Goal: Task Accomplishment & Management: Use online tool/utility

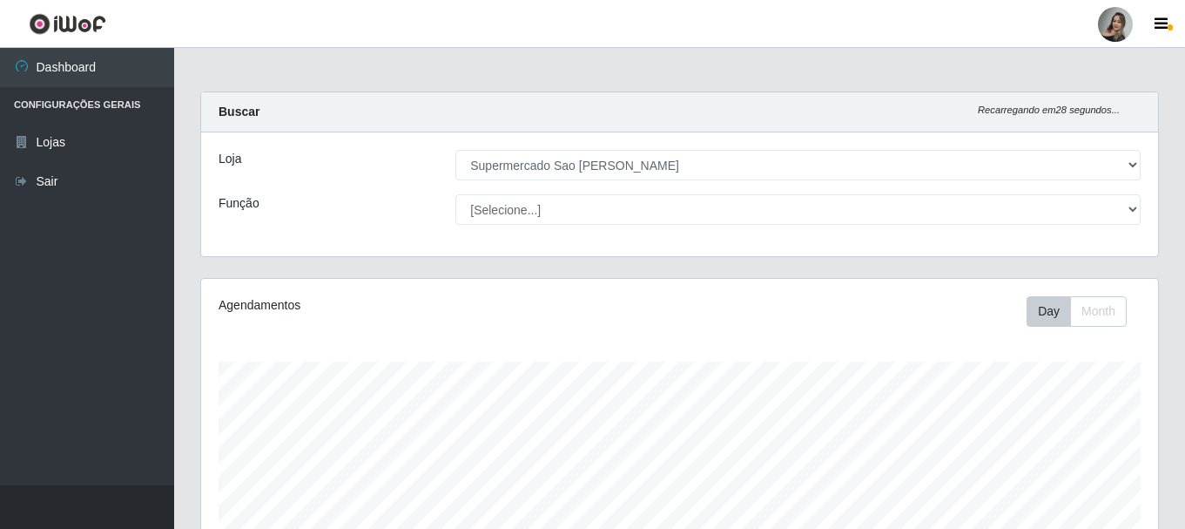
select select "383"
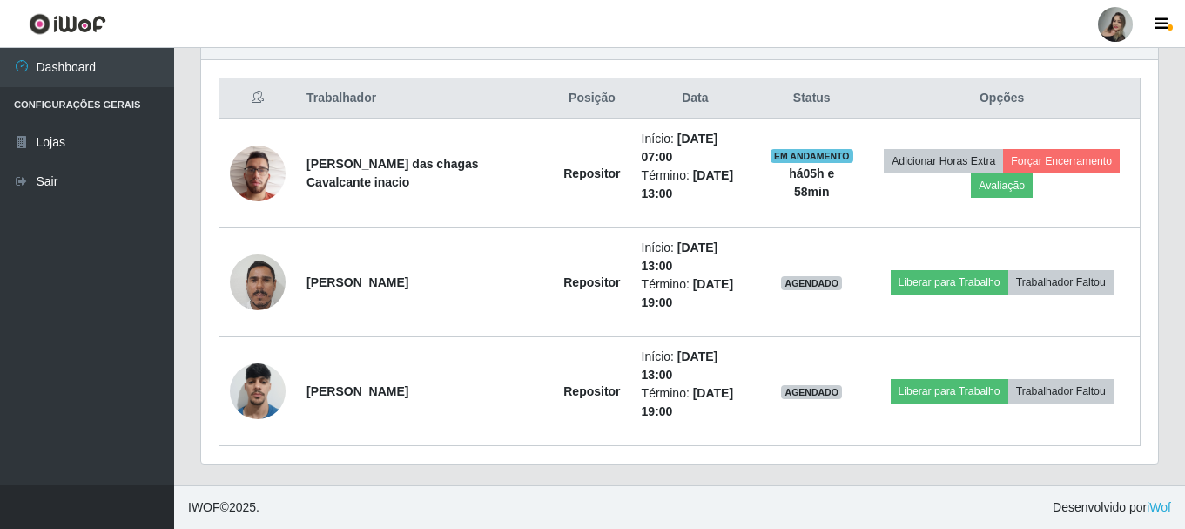
scroll to position [361, 957]
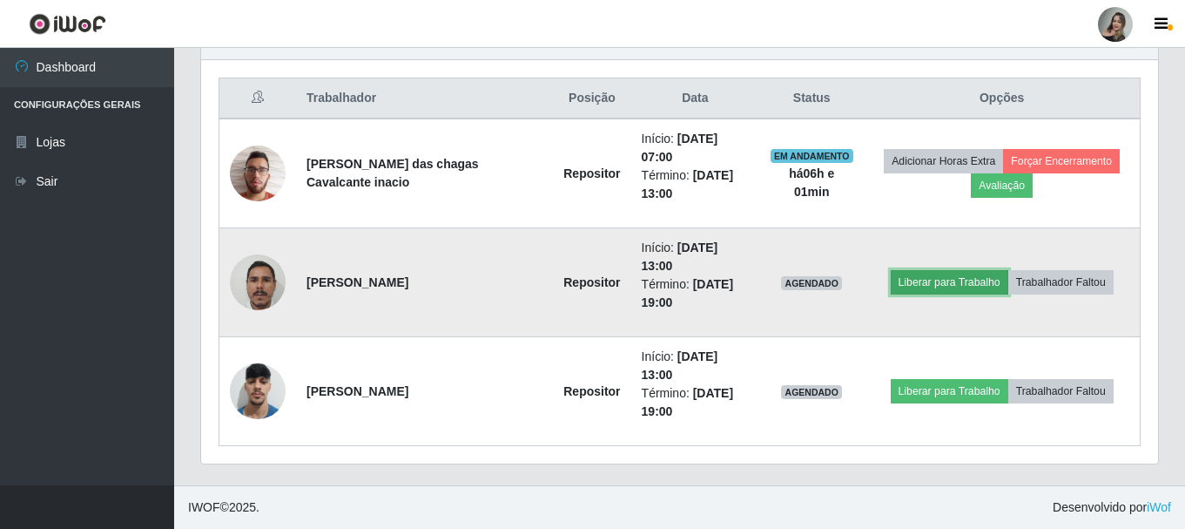
click at [940, 286] on button "Liberar para Trabalho" at bounding box center [950, 282] width 118 height 24
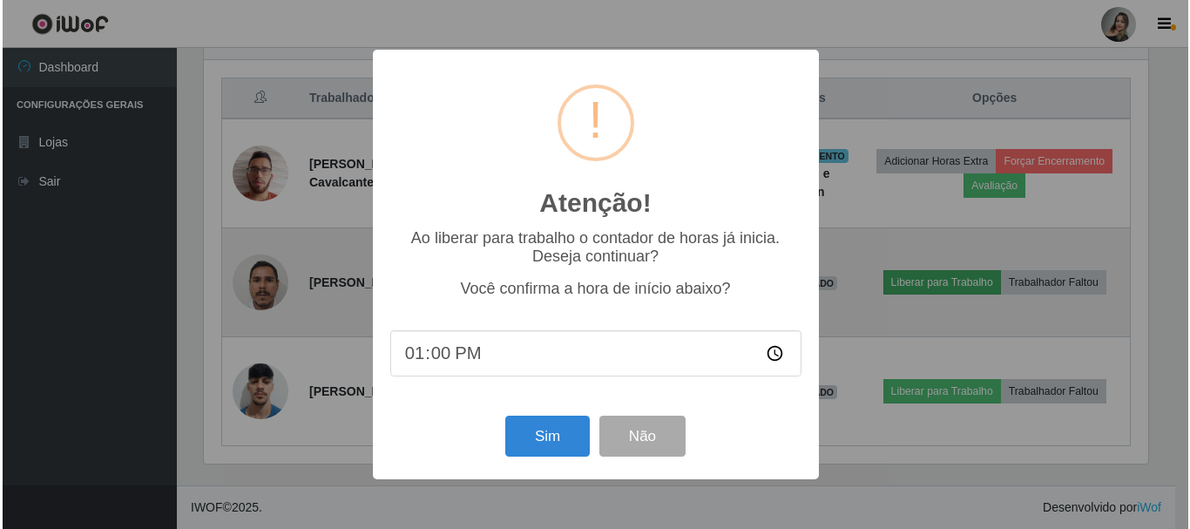
scroll to position [361, 949]
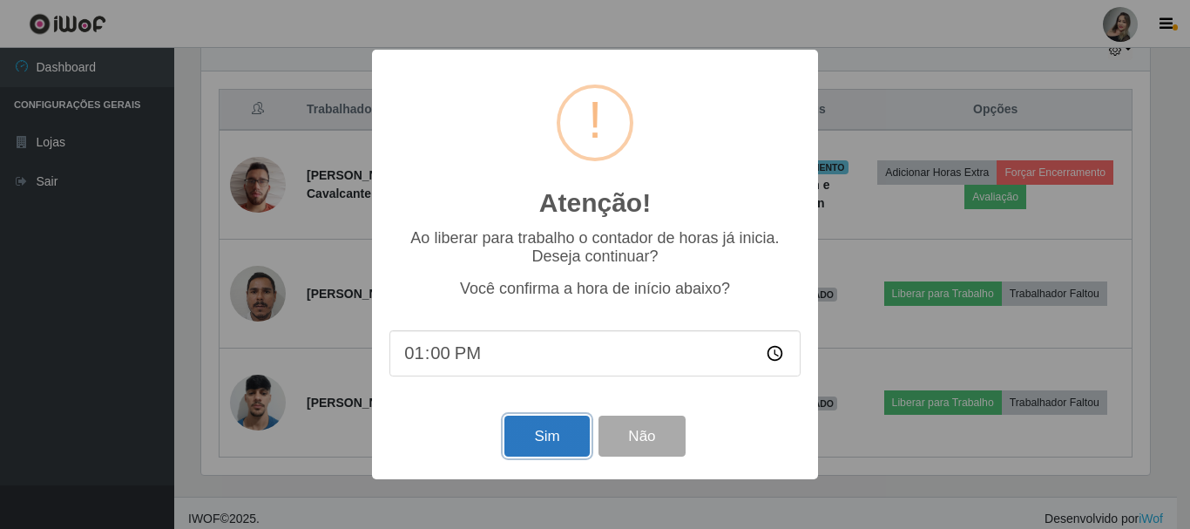
click at [556, 453] on button "Sim" at bounding box center [546, 435] width 84 height 41
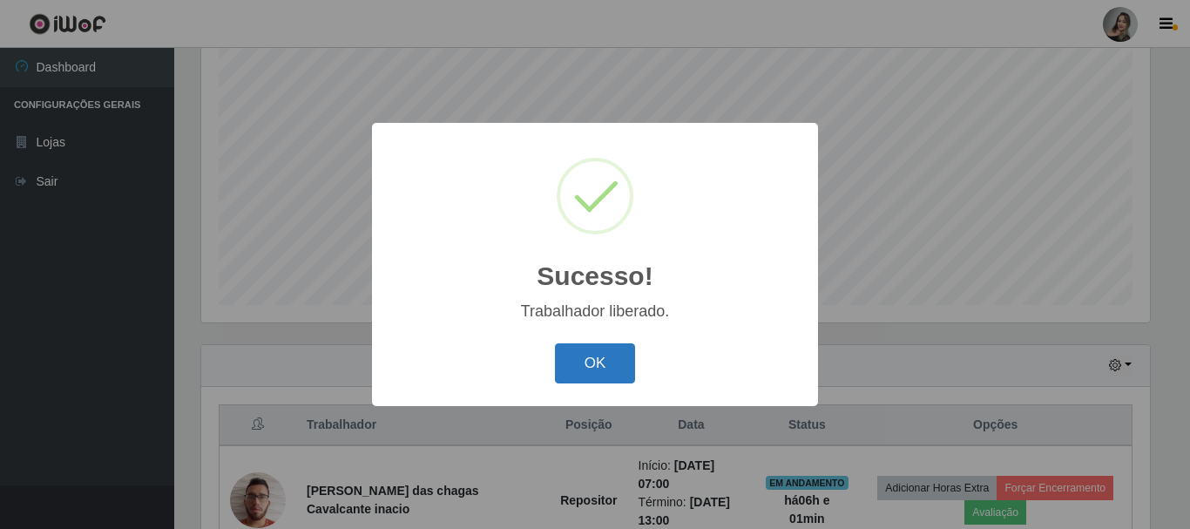
click at [587, 369] on button "OK" at bounding box center [595, 363] width 81 height 41
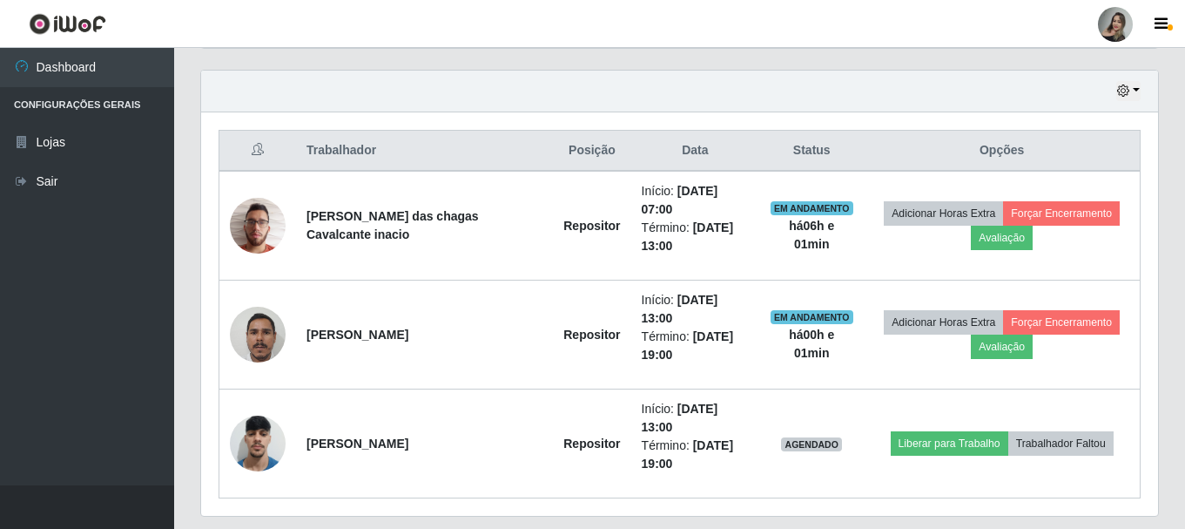
scroll to position [645, 0]
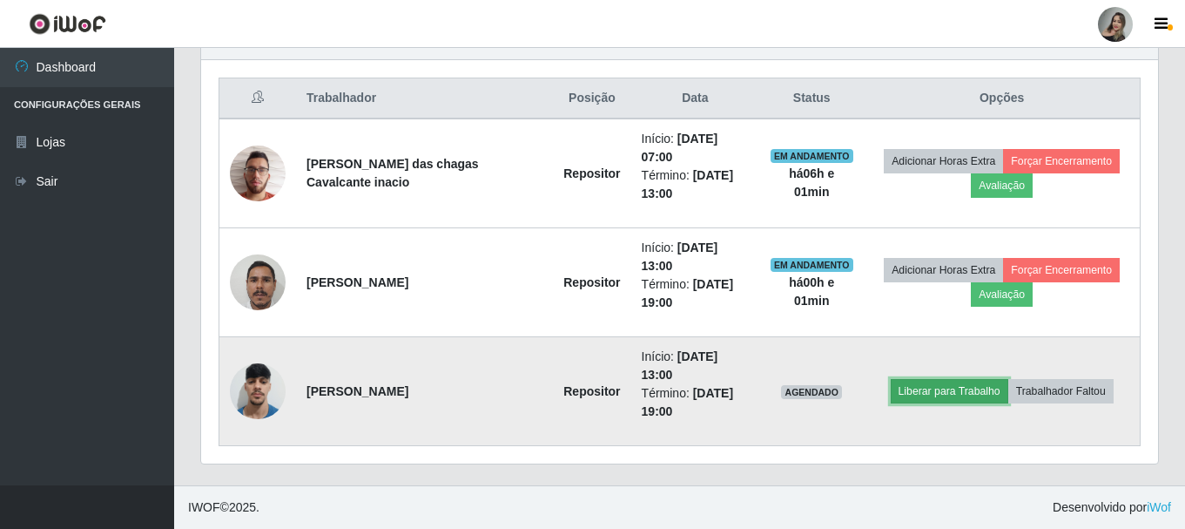
click at [930, 400] on button "Liberar para Trabalho" at bounding box center [950, 391] width 118 height 24
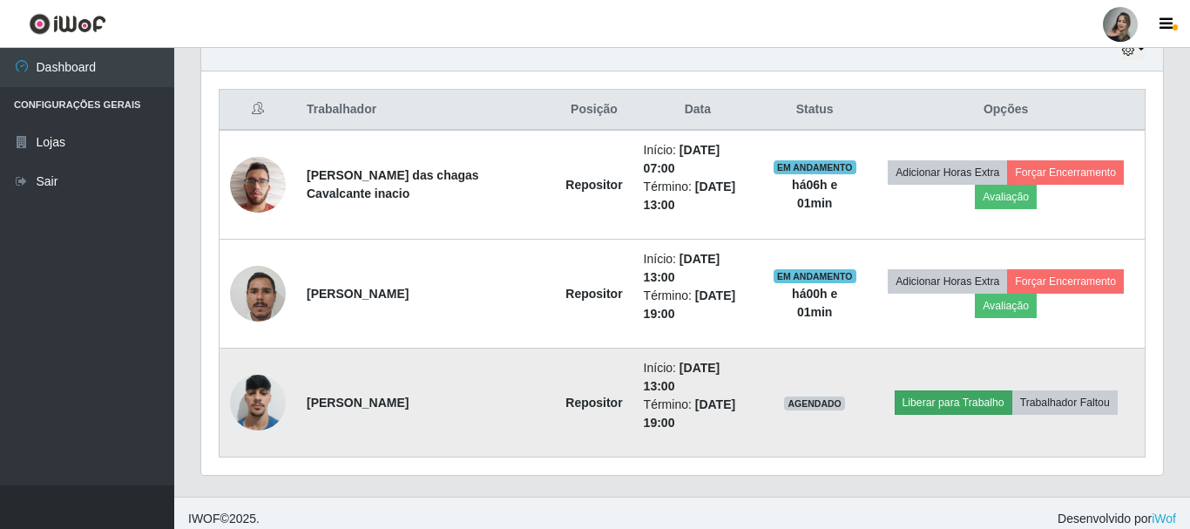
scroll to position [361, 949]
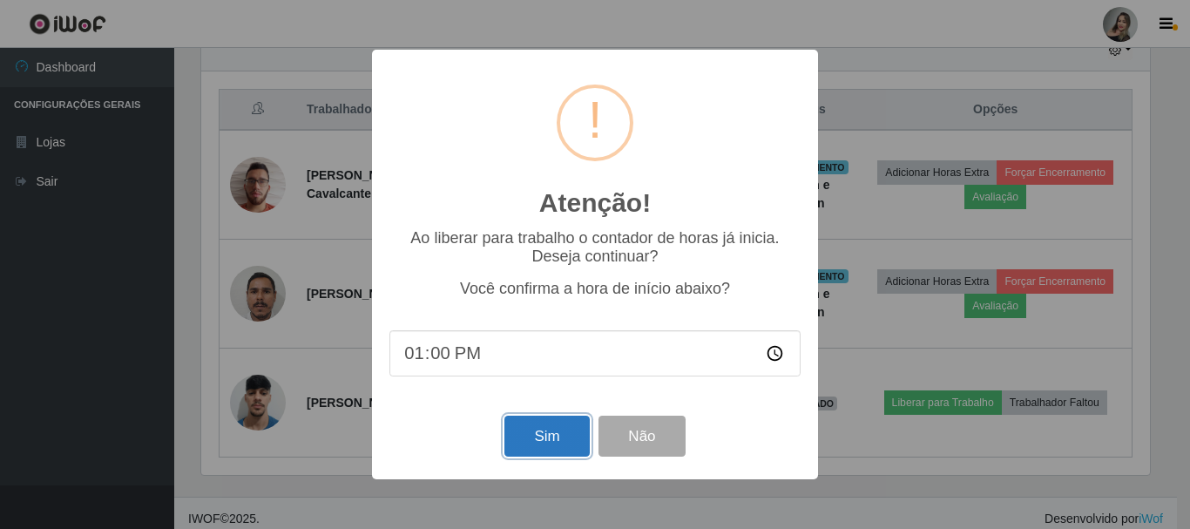
click at [543, 432] on button "Sim" at bounding box center [546, 435] width 84 height 41
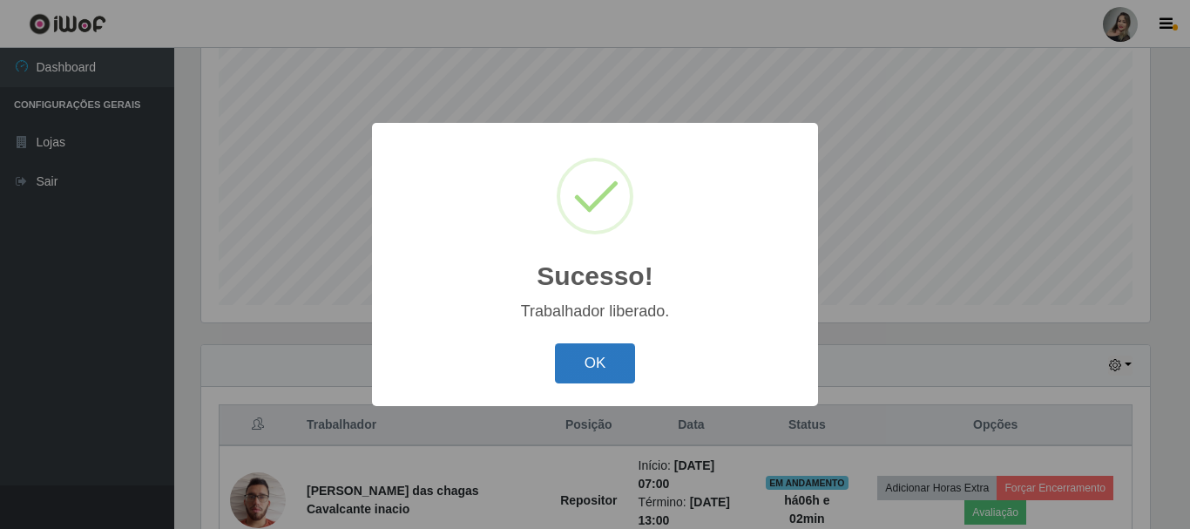
click at [611, 371] on button "OK" at bounding box center [595, 363] width 81 height 41
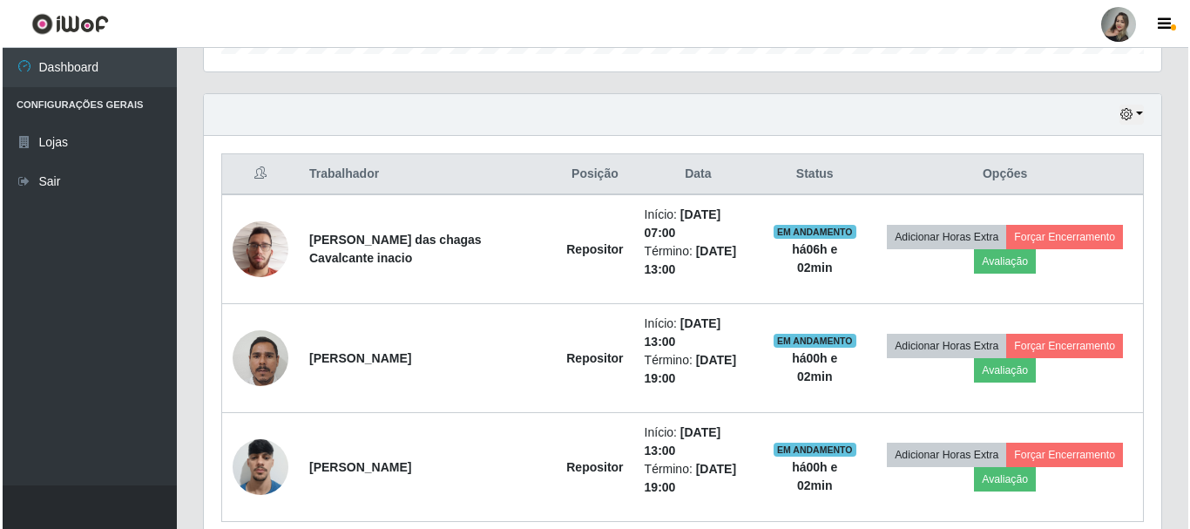
scroll to position [573, 0]
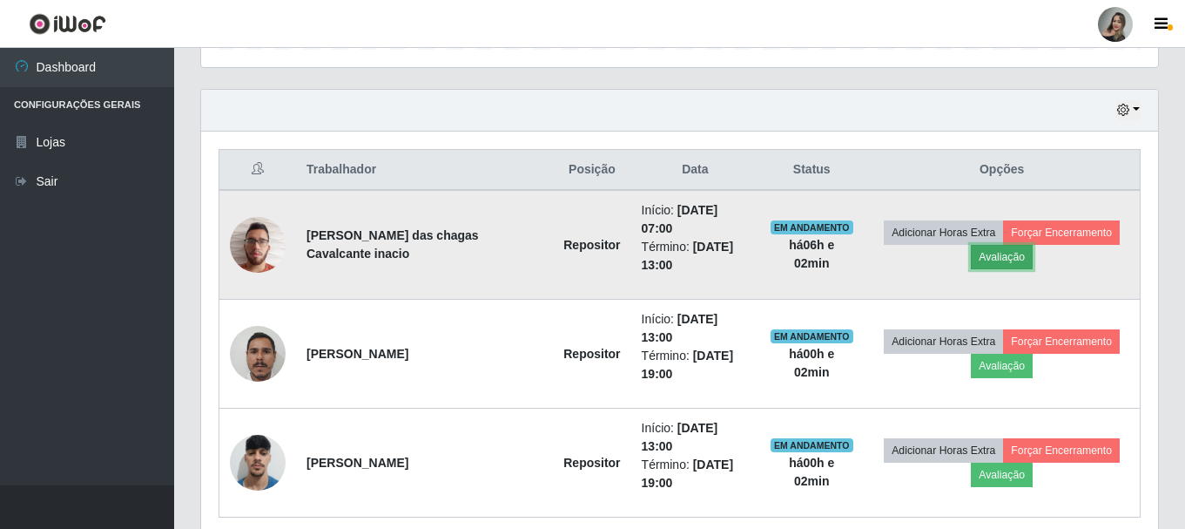
click at [999, 254] on button "Avaliação" at bounding box center [1002, 257] width 62 height 24
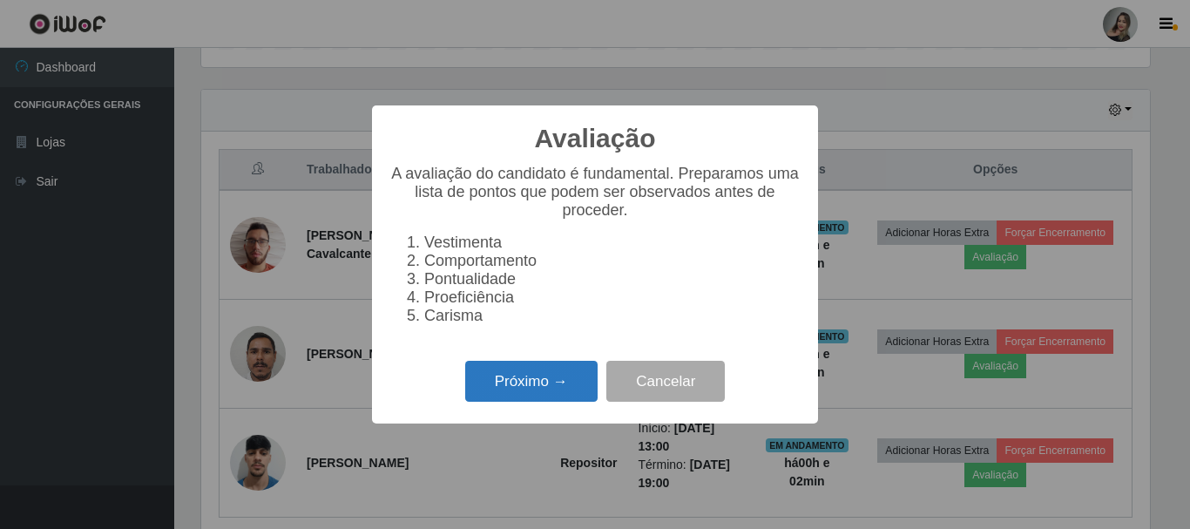
click at [527, 395] on button "Próximo →" at bounding box center [531, 381] width 132 height 41
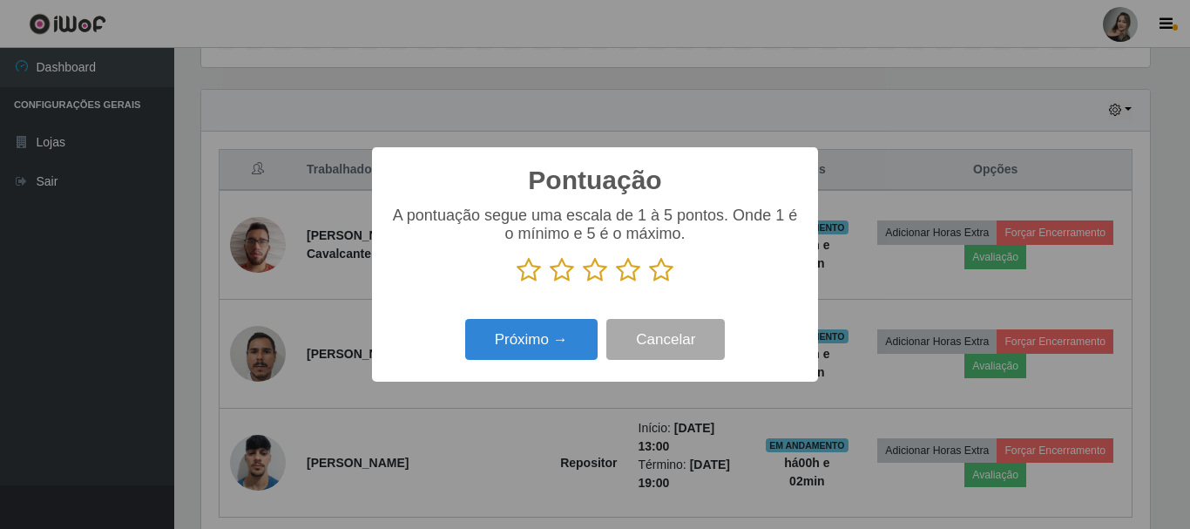
scroll to position [870641, 870054]
click at [556, 278] on icon at bounding box center [562, 270] width 24 height 26
click at [550, 283] on input "radio" at bounding box center [550, 283] width 0 height 0
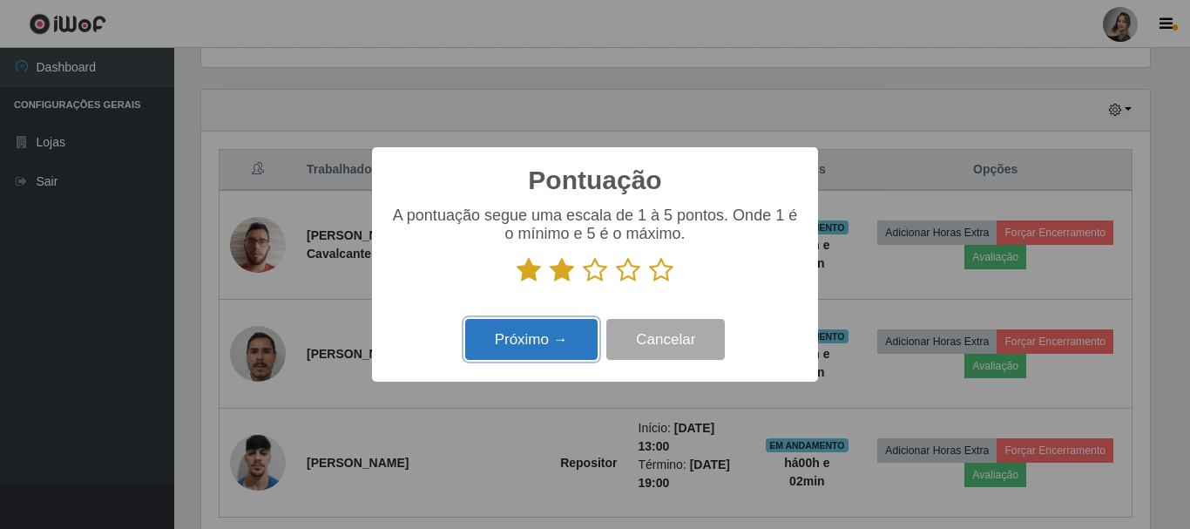
click at [501, 341] on button "Próximo →" at bounding box center [531, 339] width 132 height 41
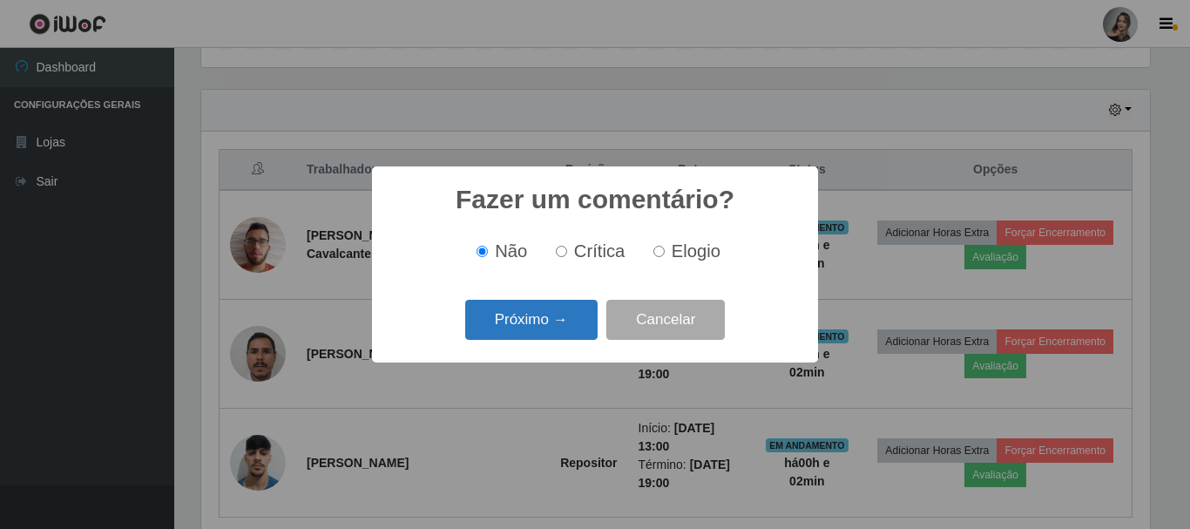
click at [509, 329] on button "Próximo →" at bounding box center [531, 320] width 132 height 41
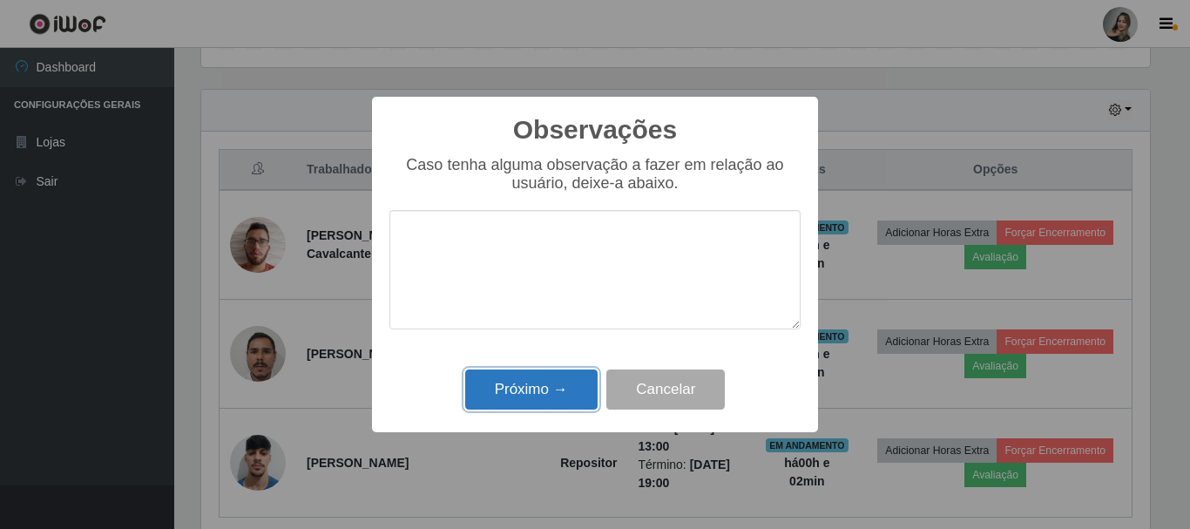
click at [523, 393] on button "Próximo →" at bounding box center [531, 389] width 132 height 41
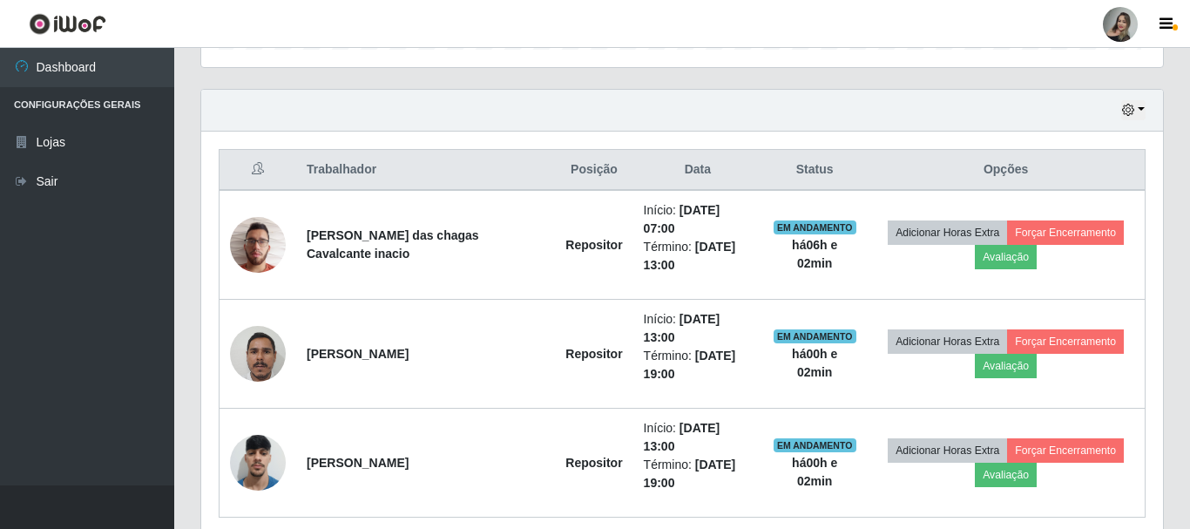
scroll to position [0, 0]
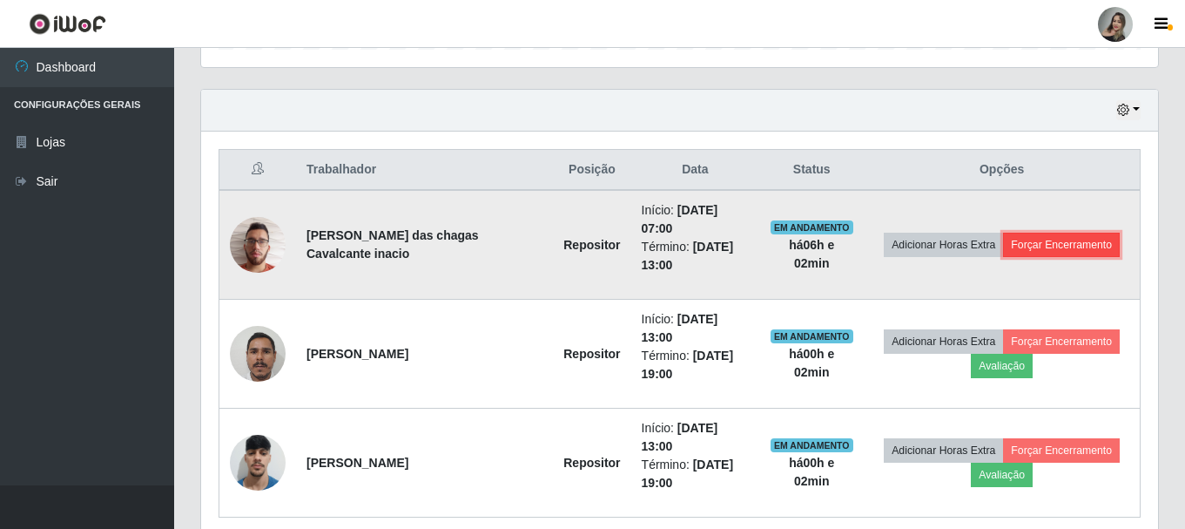
click at [1058, 244] on button "Forçar Encerramento" at bounding box center [1061, 245] width 117 height 24
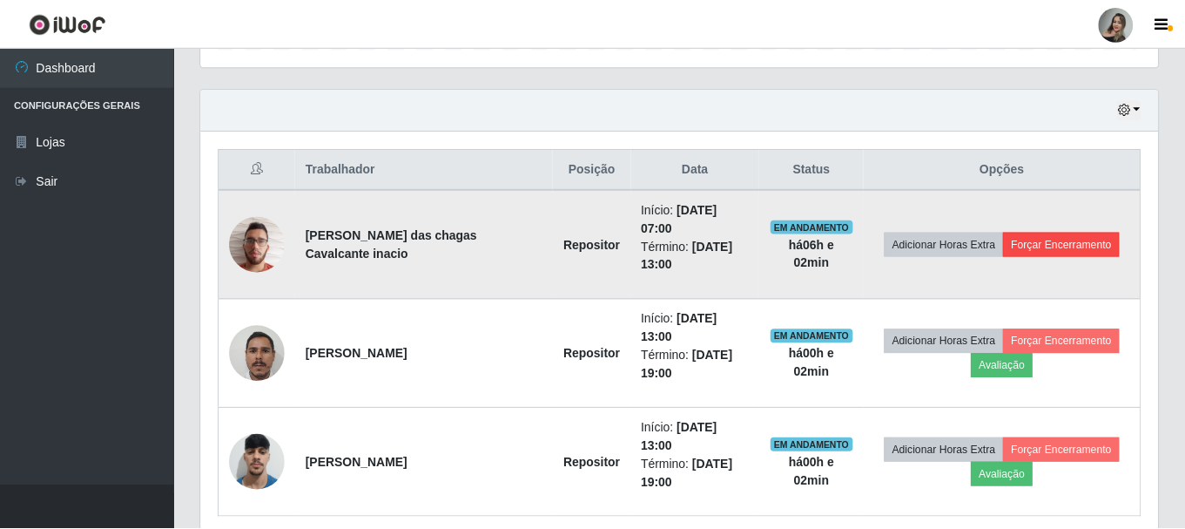
scroll to position [361, 949]
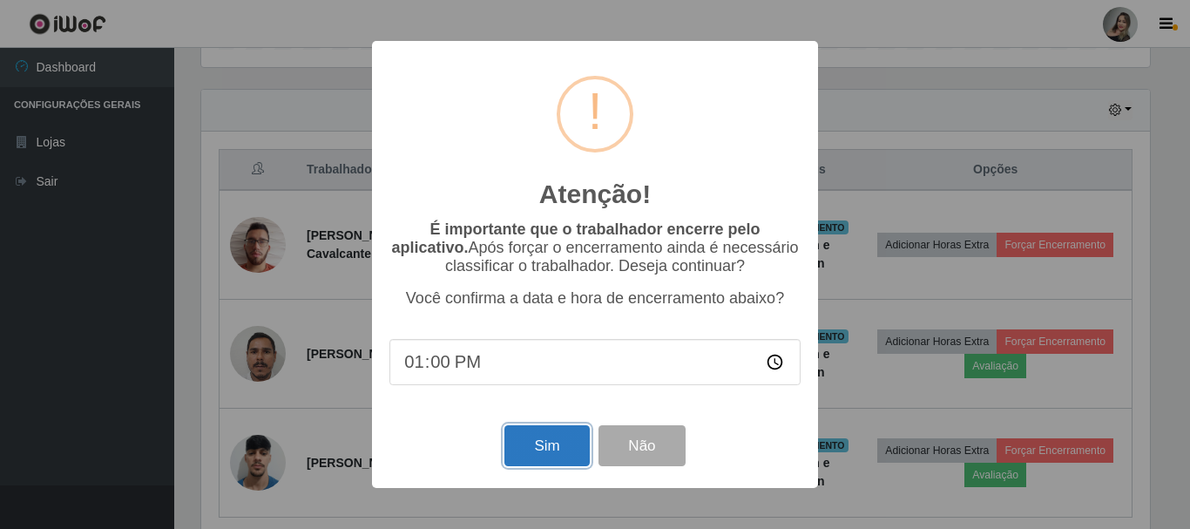
click at [558, 449] on button "Sim" at bounding box center [546, 445] width 84 height 41
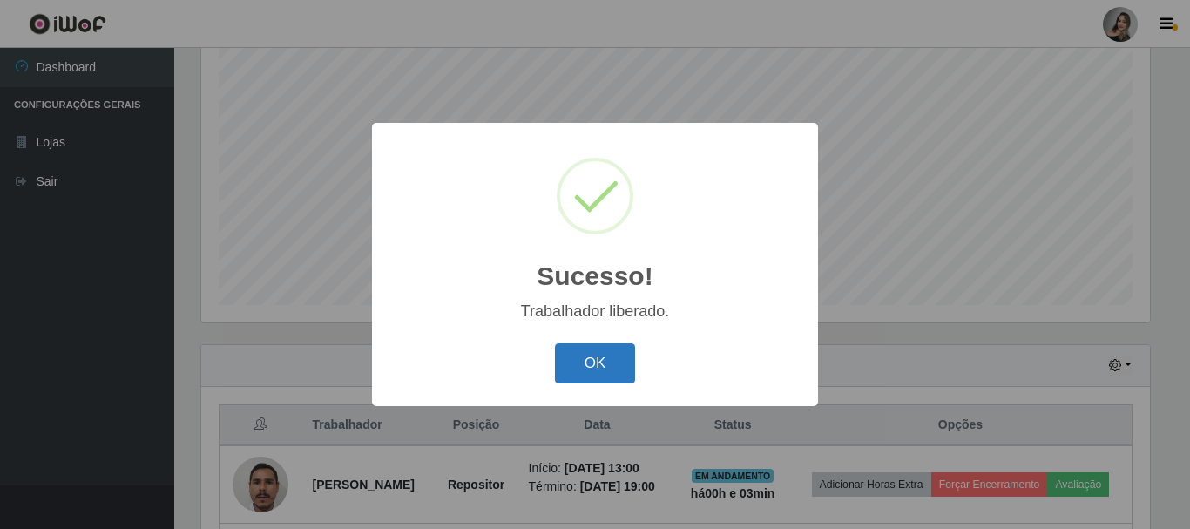
click at [612, 372] on button "OK" at bounding box center [595, 363] width 81 height 41
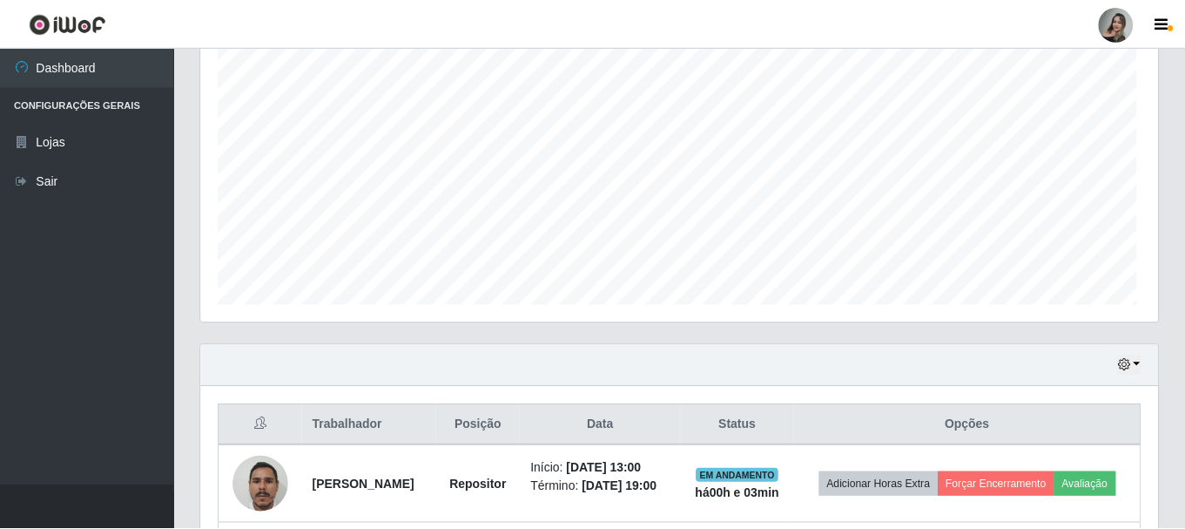
scroll to position [361, 957]
